Goal: Task Accomplishment & Management: Manage account settings

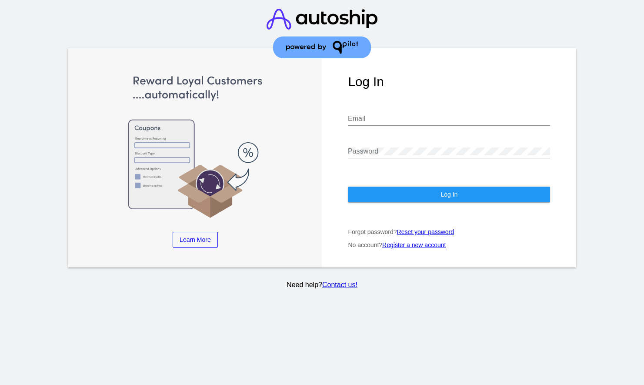
type input "[PERSON_NAME][EMAIL_ADDRESS][DOMAIN_NAME]"
click at [409, 186] on button "Log In" at bounding box center [449, 194] width 202 height 16
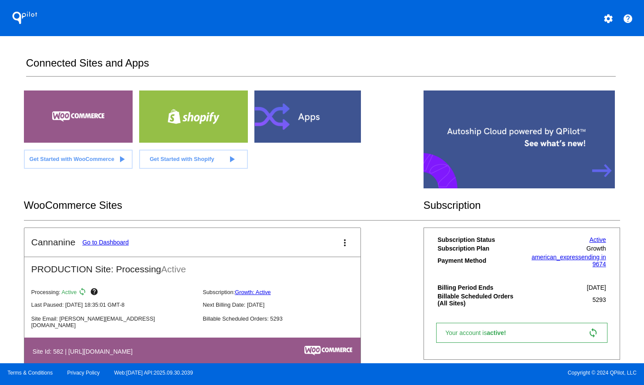
click at [103, 242] on link "Go to Dashboard" at bounding box center [105, 242] width 46 height 7
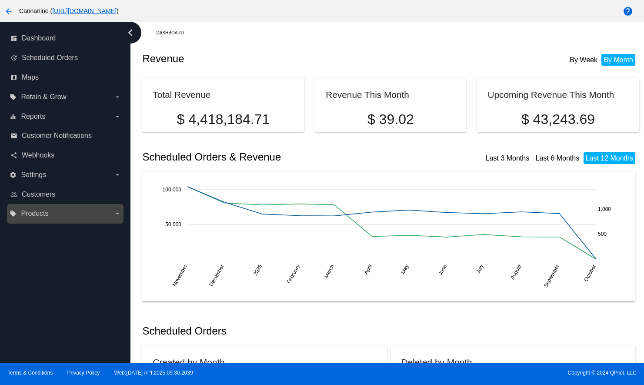
click at [43, 216] on span "Products" at bounding box center [34, 213] width 27 height 8
click at [0, 0] on input "local_offer Products arrow_drop_down" at bounding box center [0, 0] width 0 height 0
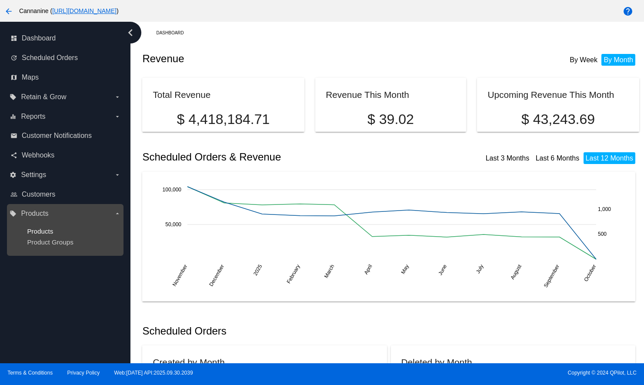
click at [43, 227] on span "Products" at bounding box center [40, 230] width 26 height 7
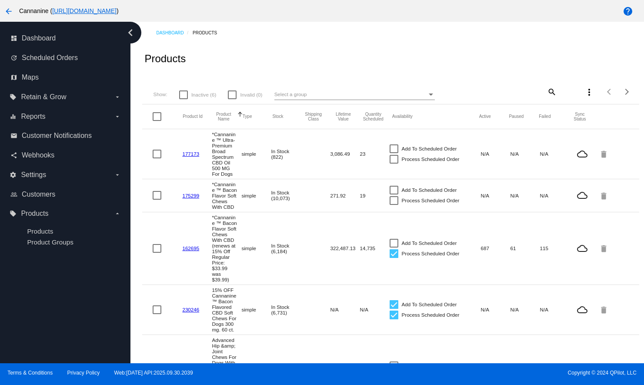
click at [546, 95] on mat-icon "search" at bounding box center [551, 91] width 10 height 13
click at [511, 94] on input "Search" at bounding box center [515, 90] width 83 height 7
type input "u"
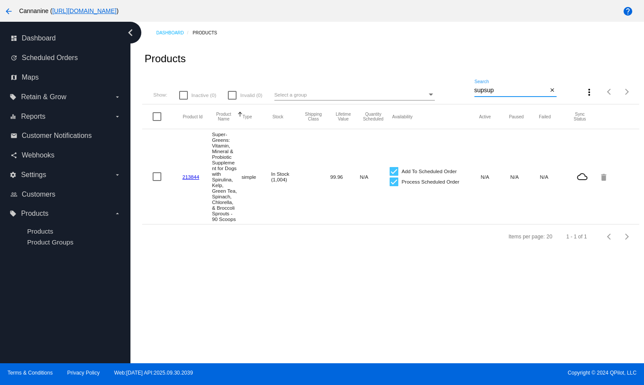
type input "supsup"
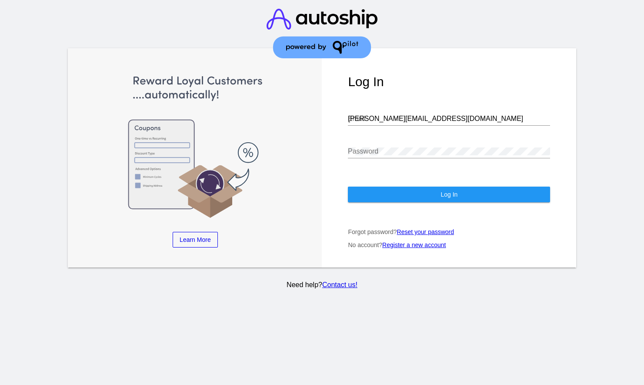
click at [411, 115] on input "[PERSON_NAME][EMAIL_ADDRESS][DOMAIN_NAME]" at bounding box center [449, 119] width 202 height 8
type input "webmaster@iheartdogs.com"
click at [455, 191] on span "Log In" at bounding box center [448, 194] width 17 height 7
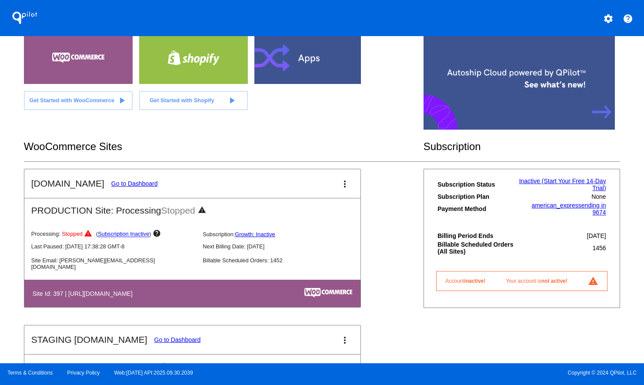
scroll to position [58, 0]
click at [125, 184] on link "Go to Dashboard" at bounding box center [134, 183] width 46 height 7
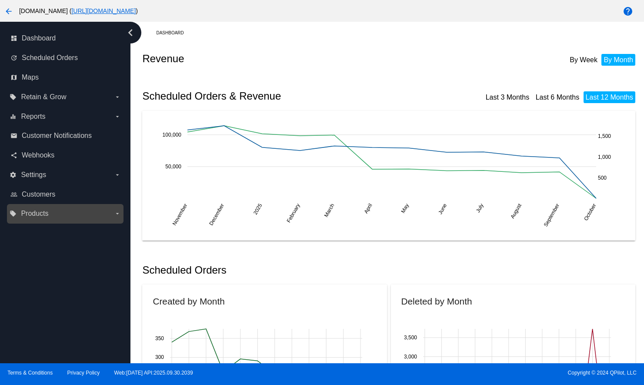
click at [33, 214] on span "Products" at bounding box center [34, 213] width 27 height 8
click at [0, 0] on input "local_offer Products arrow_drop_down" at bounding box center [0, 0] width 0 height 0
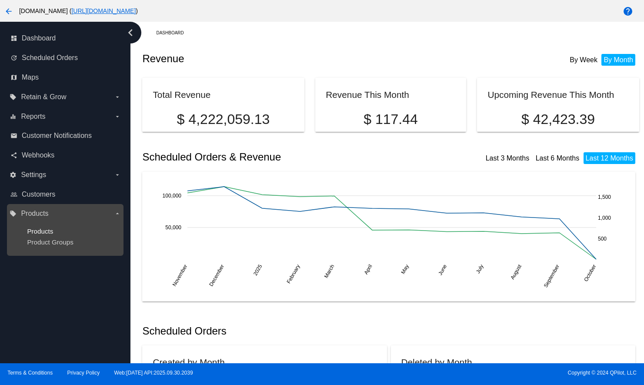
click at [39, 227] on span "Products" at bounding box center [40, 230] width 26 height 7
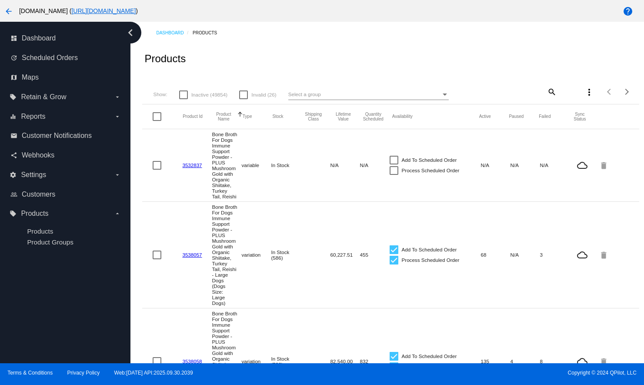
click at [547, 92] on mat-icon "search" at bounding box center [551, 91] width 10 height 13
click at [500, 91] on input "Search" at bounding box center [515, 90] width 83 height 7
type input "supsup"
